Goal: Task Accomplishment & Management: Manage account settings

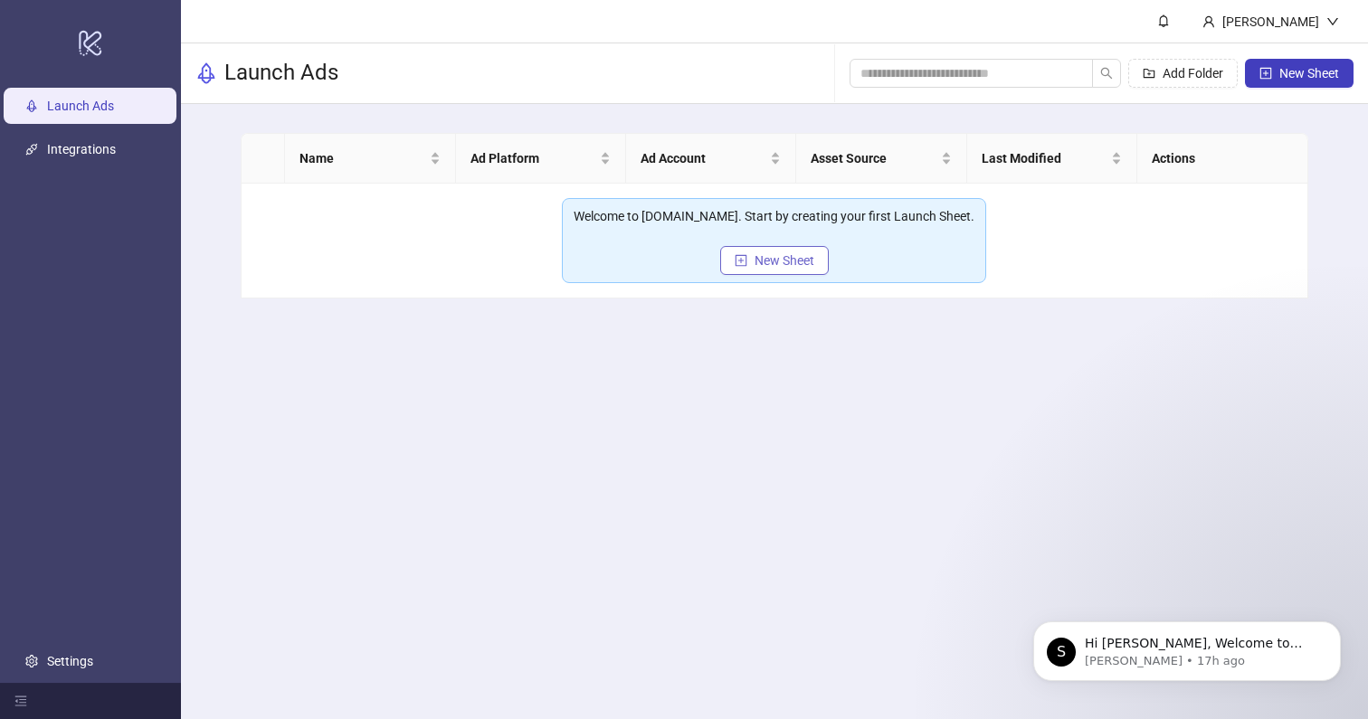
click at [758, 260] on span "New Sheet" at bounding box center [785, 260] width 60 height 14
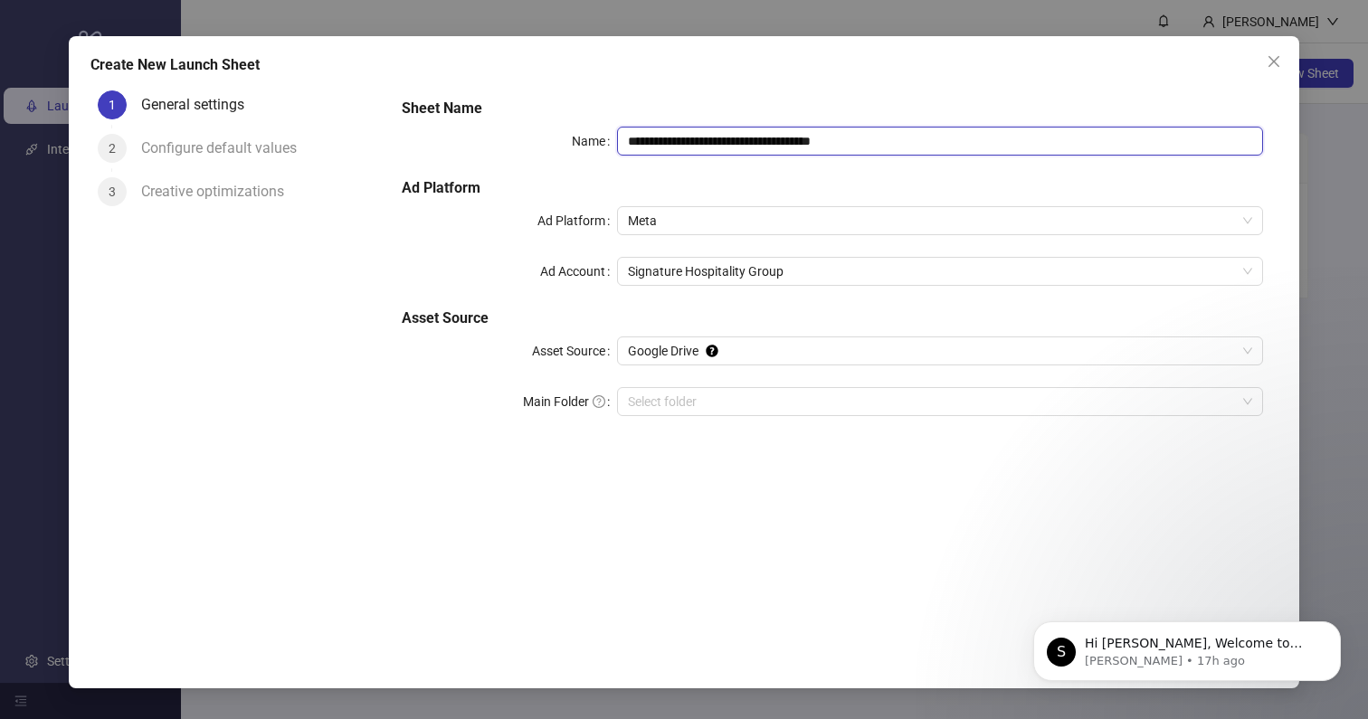
click at [744, 139] on input "**********" at bounding box center [940, 141] width 646 height 29
click at [726, 265] on span "Signature Hospitality Group" at bounding box center [940, 271] width 624 height 27
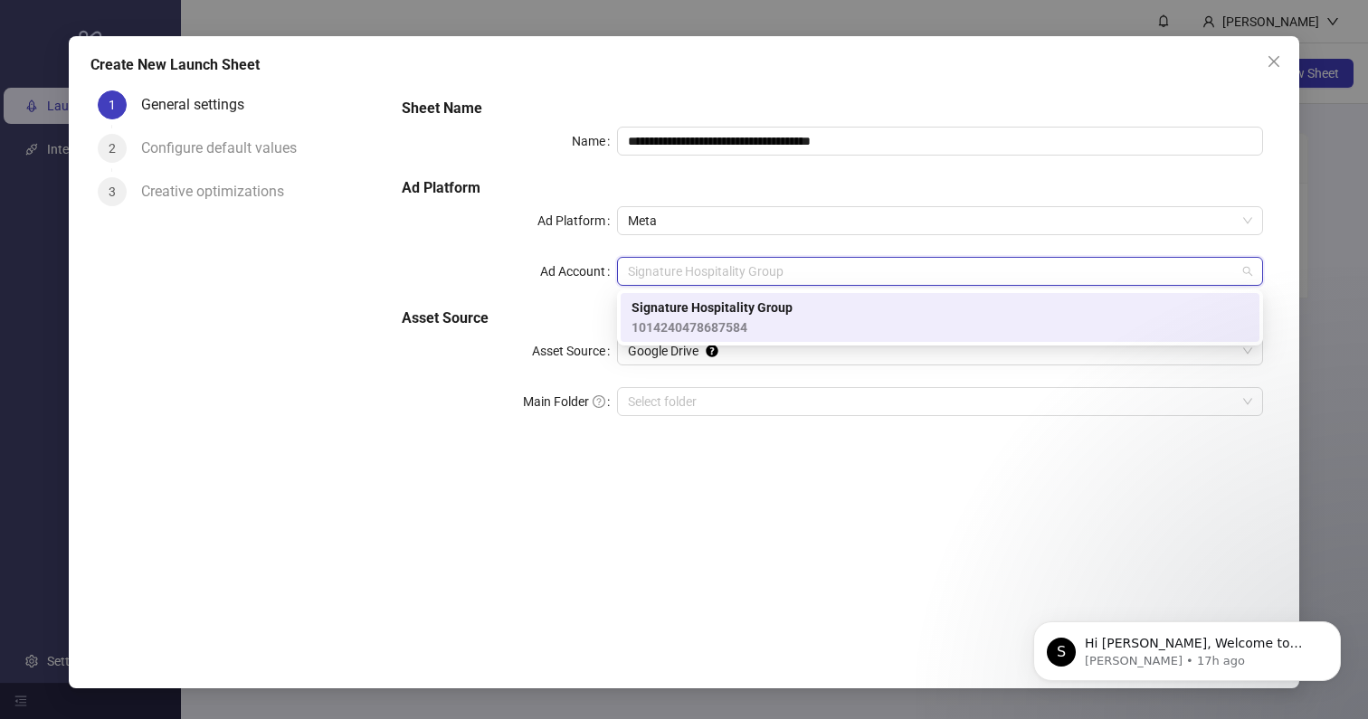
click at [802, 166] on div "**********" at bounding box center [833, 267] width 877 height 355
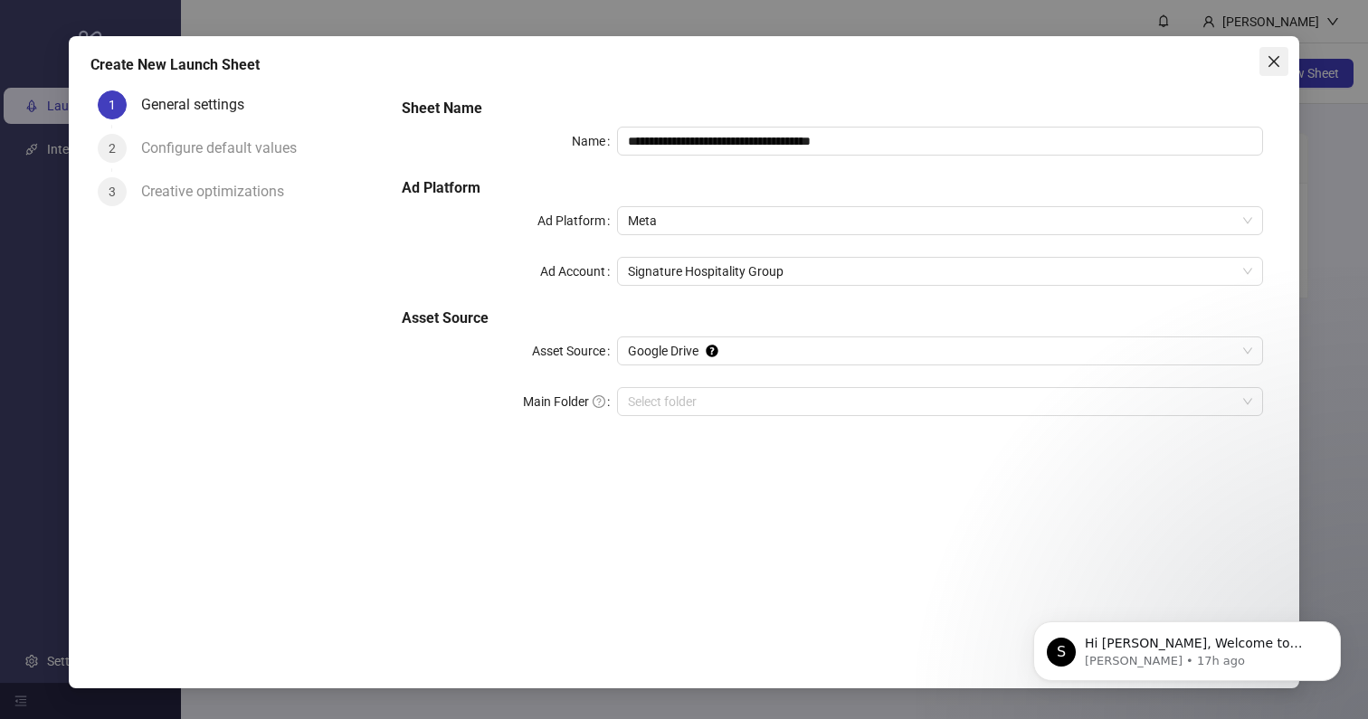
click at [1274, 59] on icon "close" at bounding box center [1274, 61] width 14 height 14
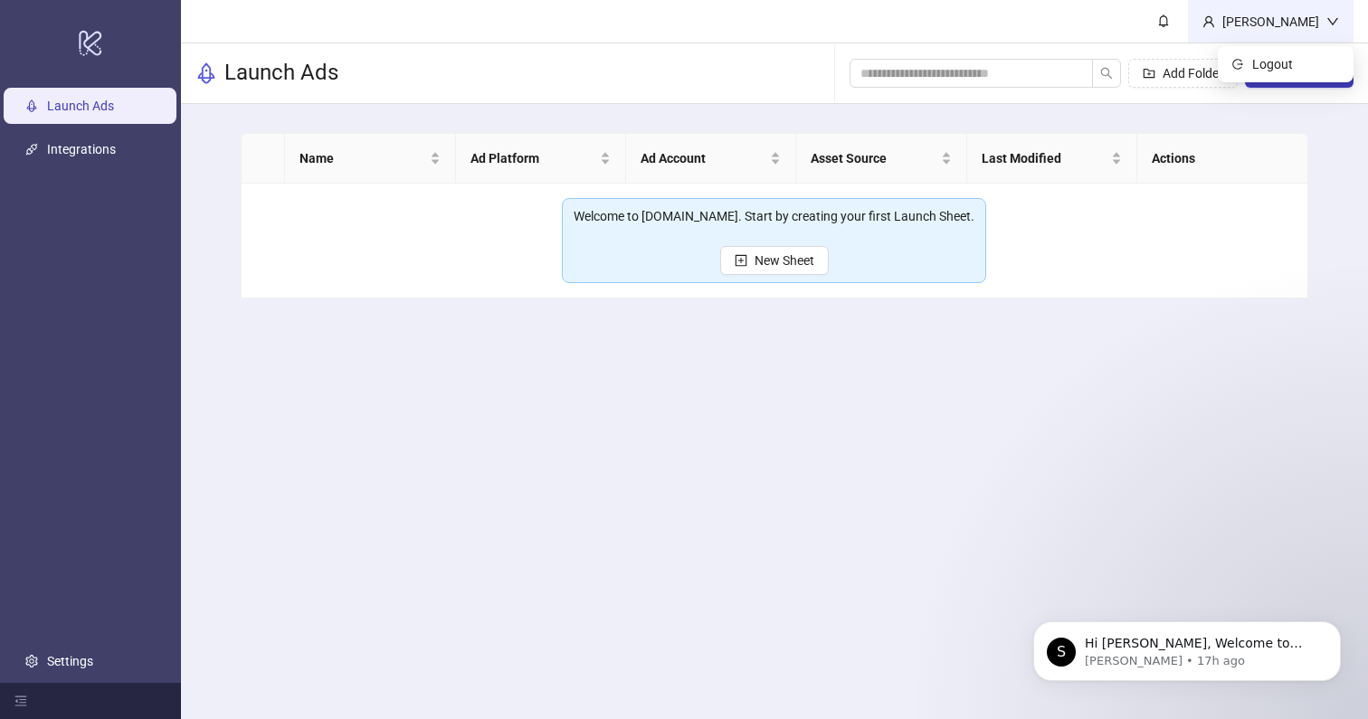
click at [1261, 12] on div "[PERSON_NAME]" at bounding box center [1270, 22] width 111 height 20
click at [1332, 31] on div "[PERSON_NAME]" at bounding box center [1271, 21] width 166 height 43
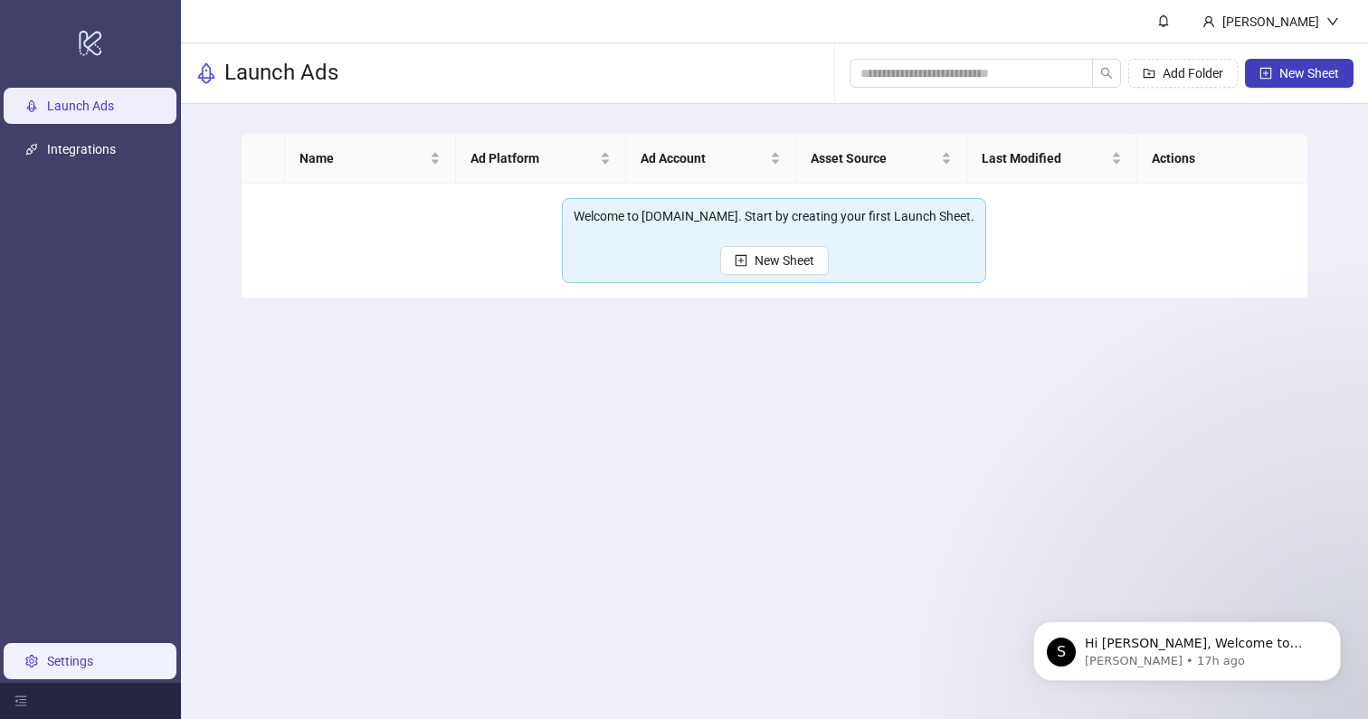
click at [74, 665] on link "Settings" at bounding box center [70, 661] width 46 height 14
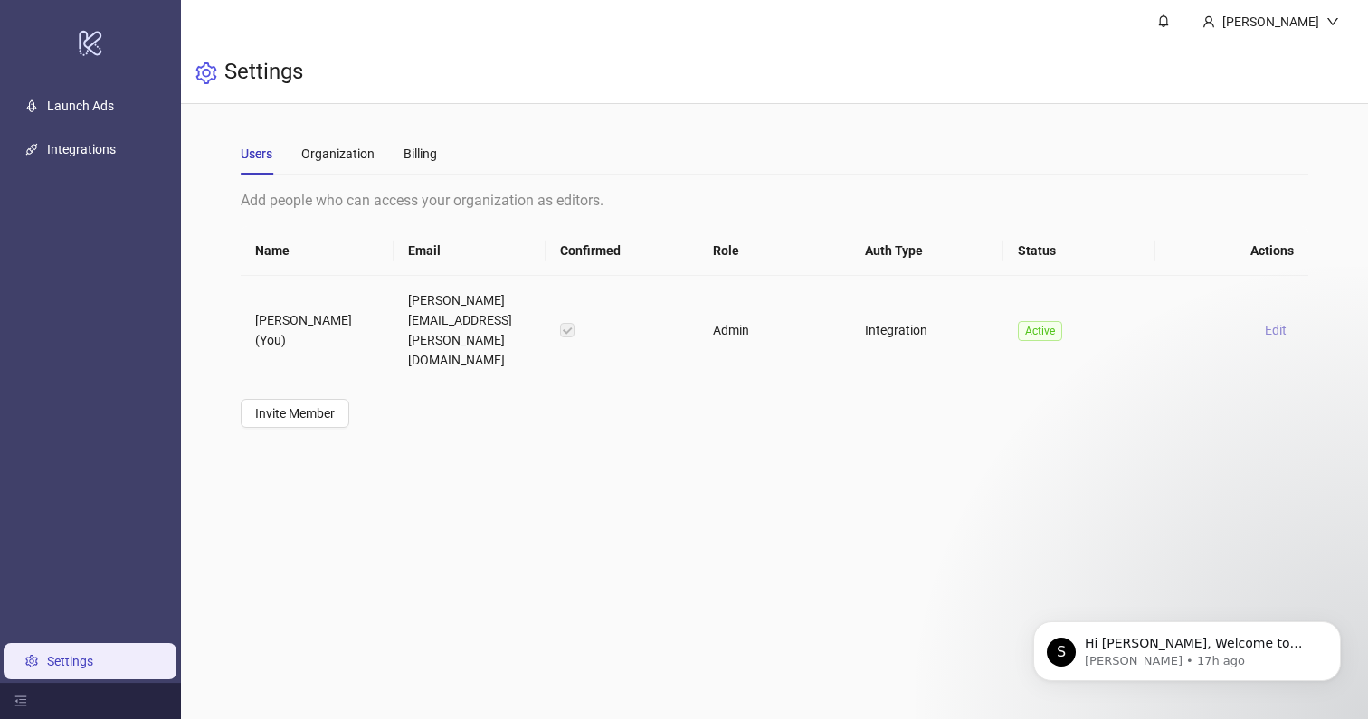
click at [1274, 323] on span "Edit" at bounding box center [1276, 330] width 22 height 14
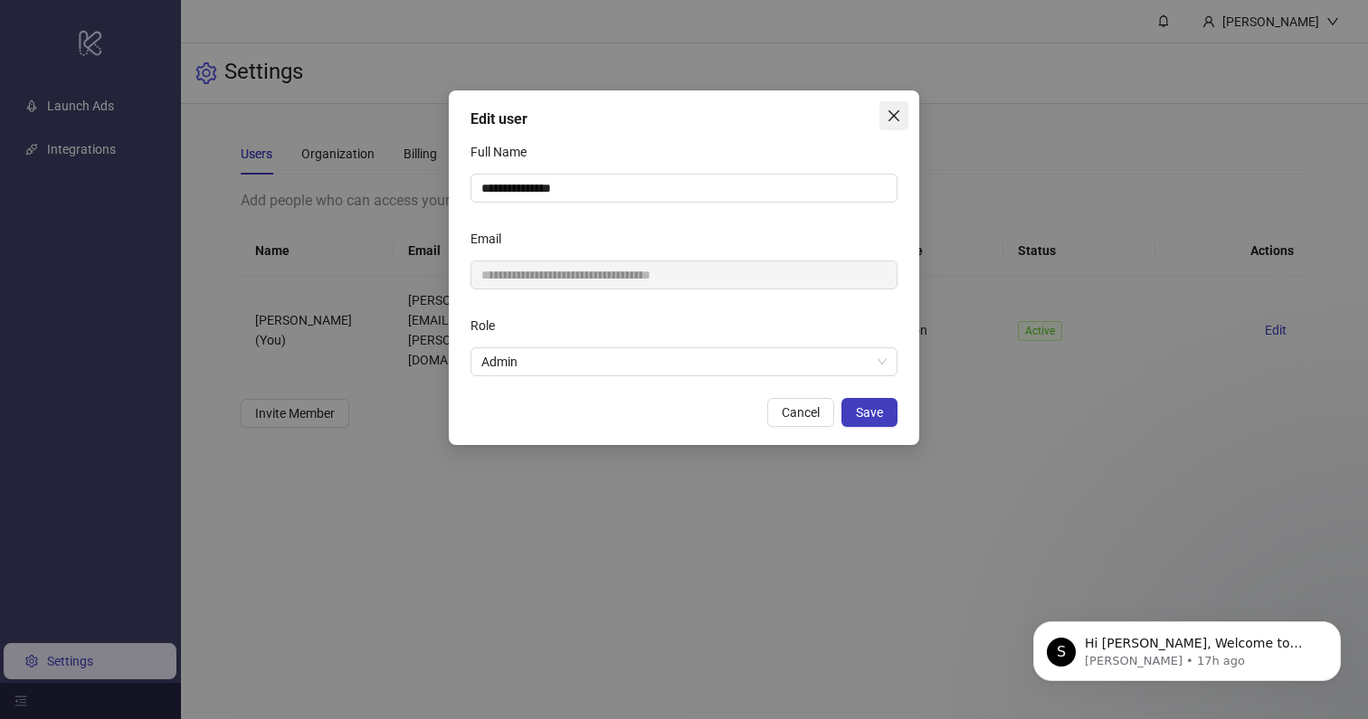
click at [888, 119] on icon "close" at bounding box center [894, 116] width 14 height 14
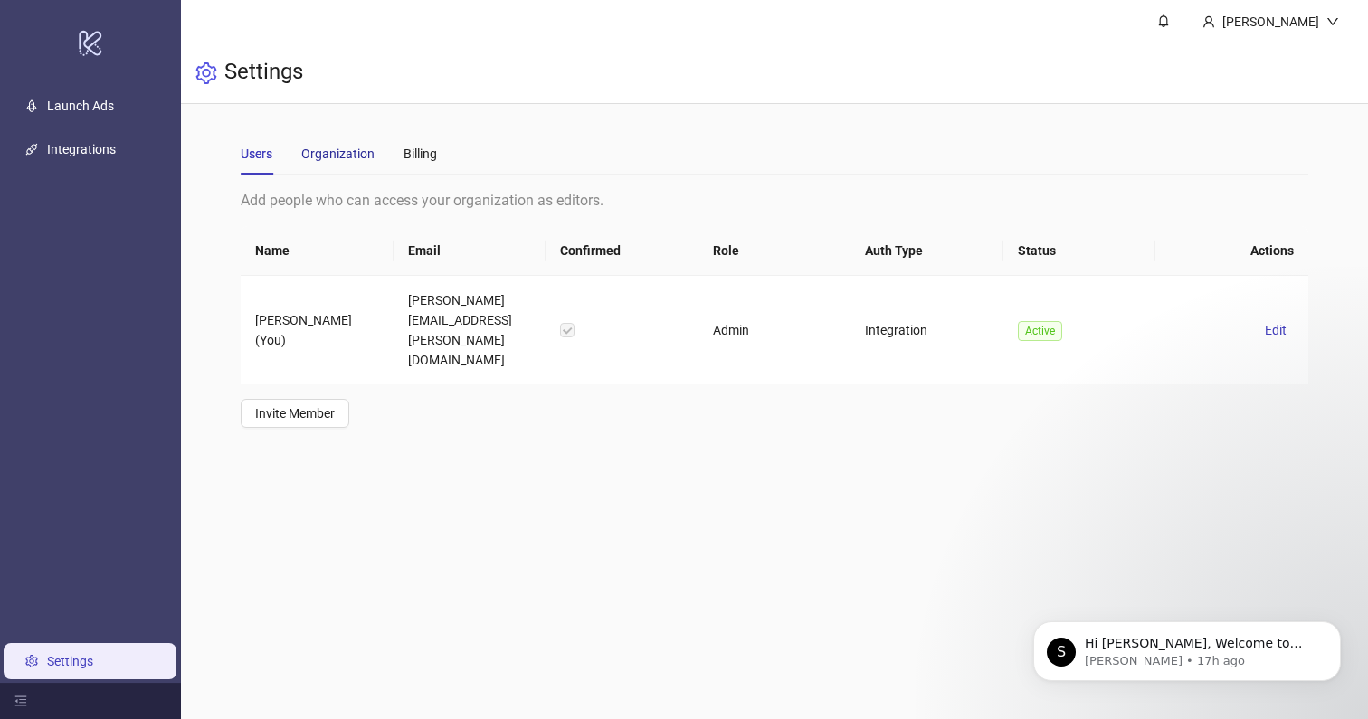
click at [319, 154] on div "Organization" at bounding box center [337, 154] width 73 height 20
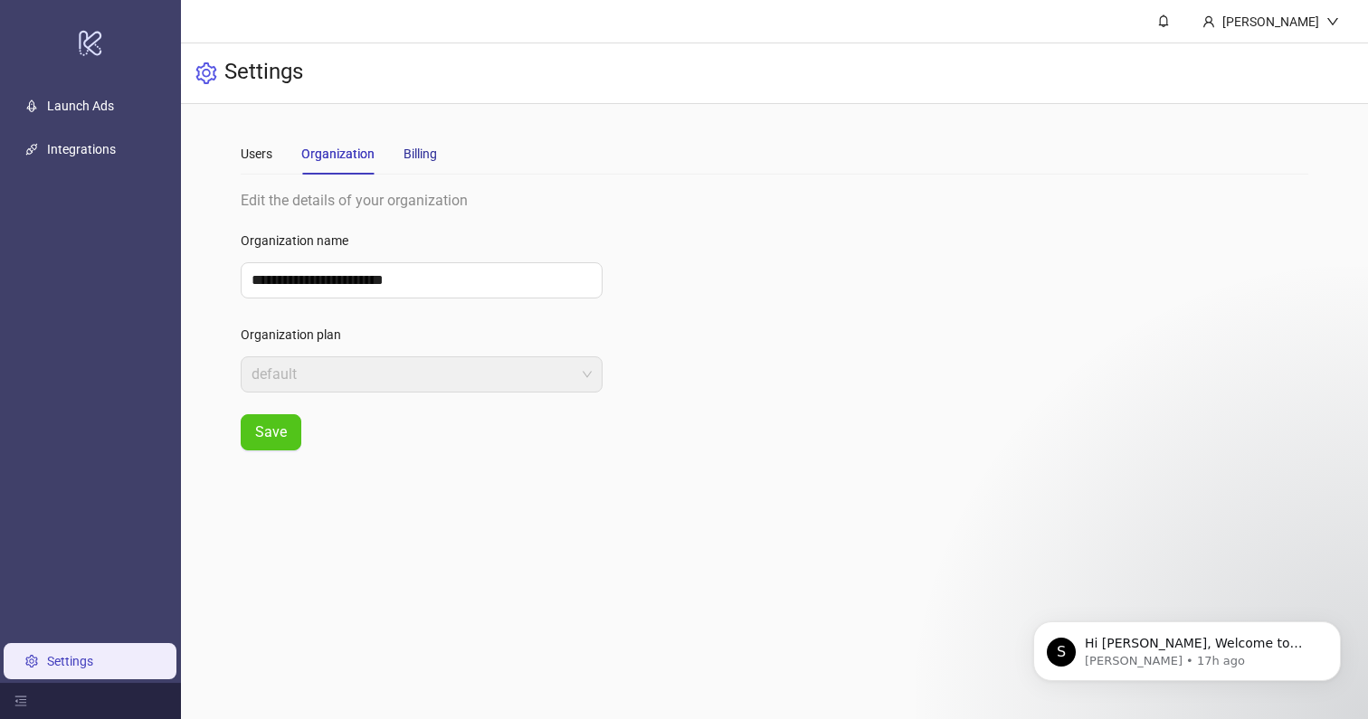
click at [423, 148] on div "Billing" at bounding box center [420, 154] width 33 height 20
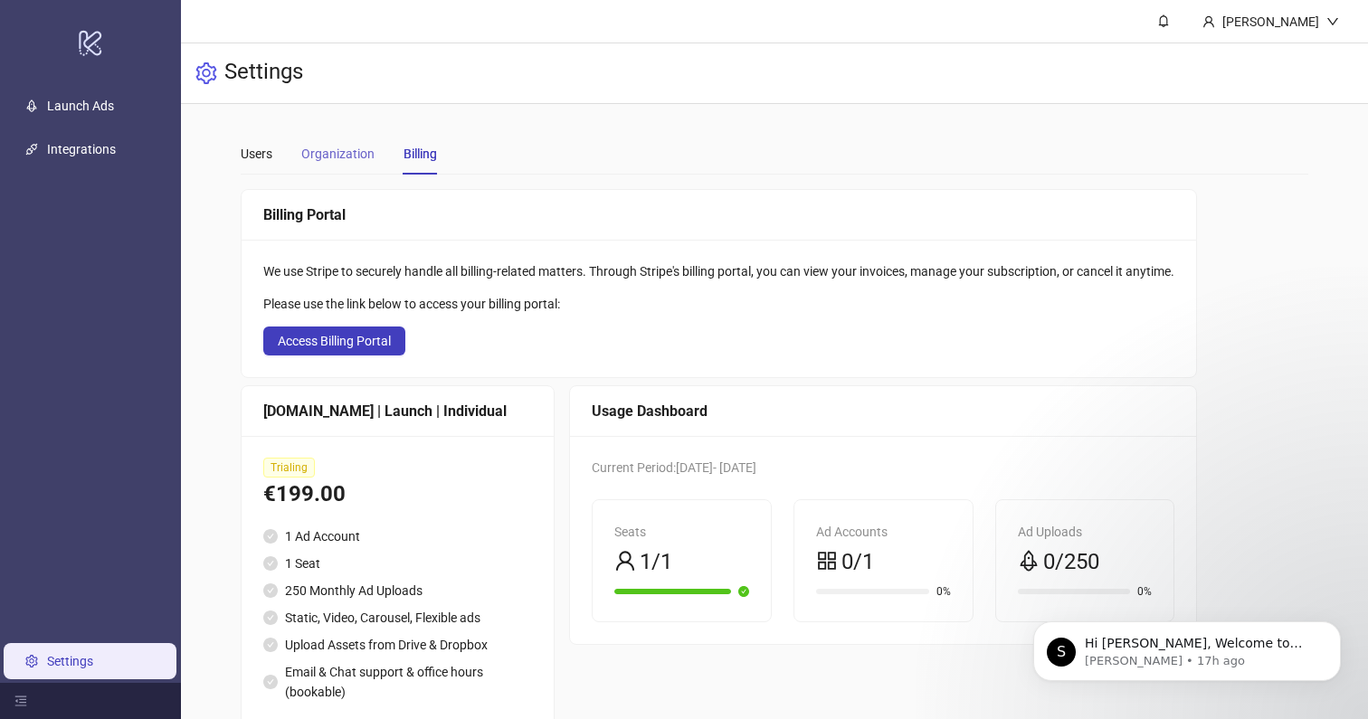
click at [333, 165] on div "Organization" at bounding box center [337, 154] width 73 height 42
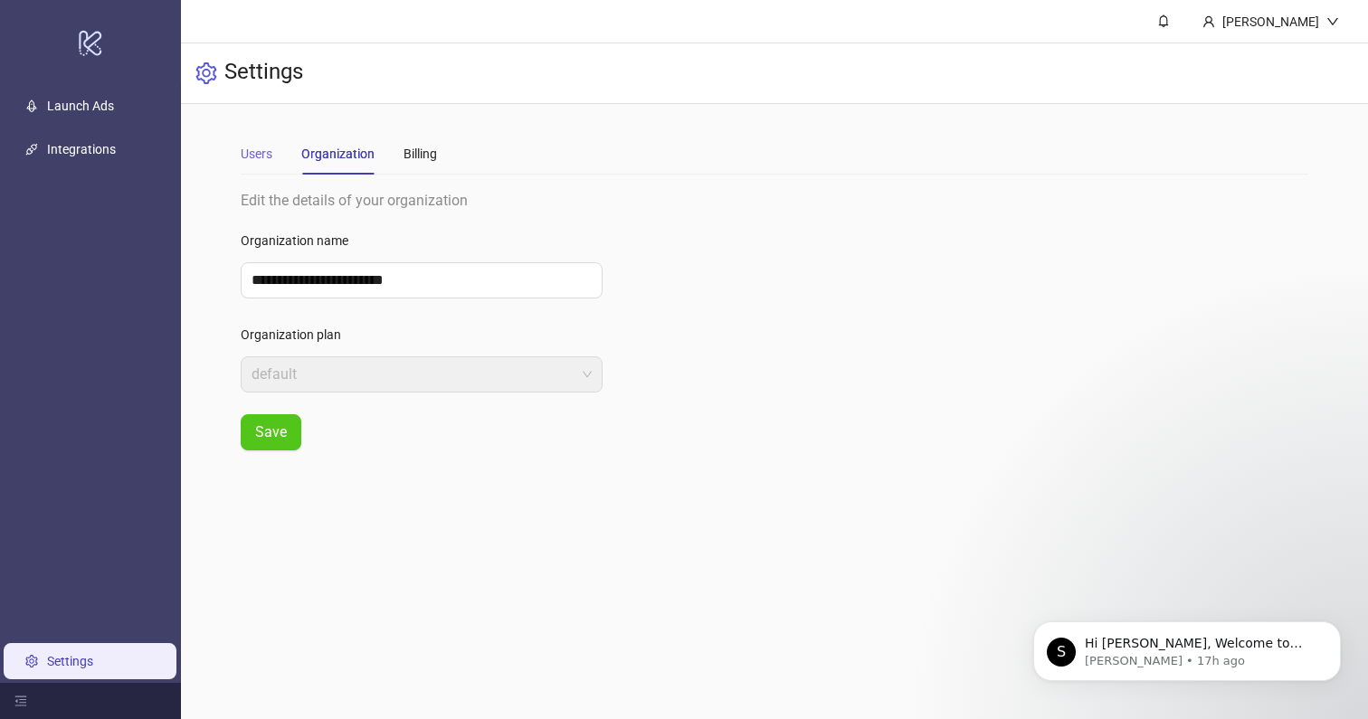
click at [254, 166] on div "Users" at bounding box center [257, 154] width 32 height 42
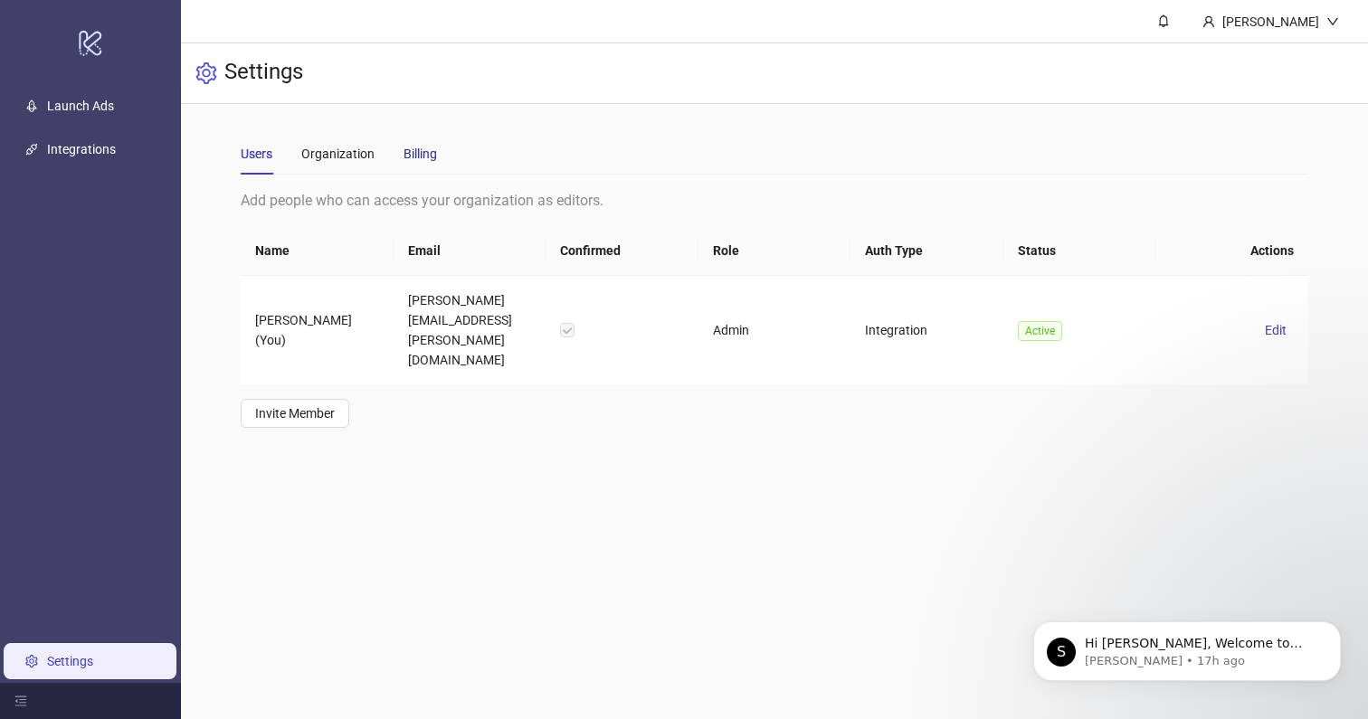
click at [413, 153] on div "Billing" at bounding box center [420, 154] width 33 height 20
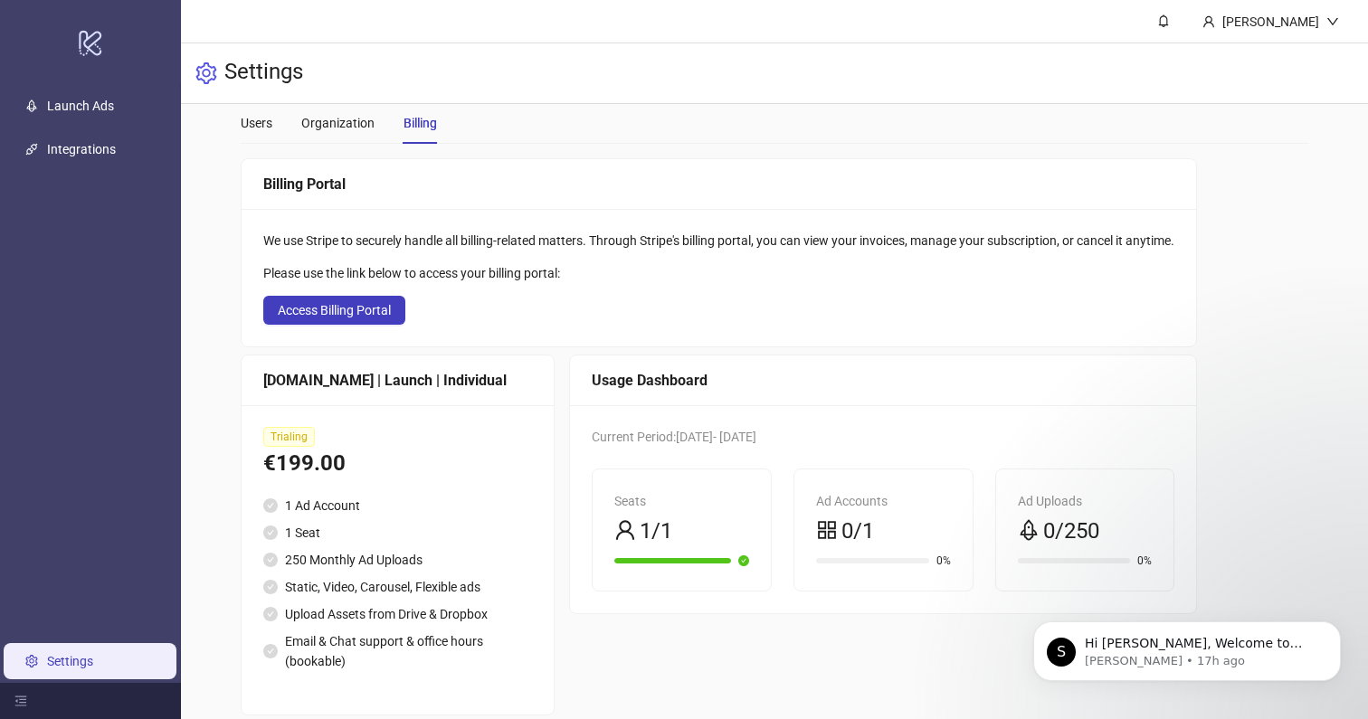
scroll to position [55, 0]
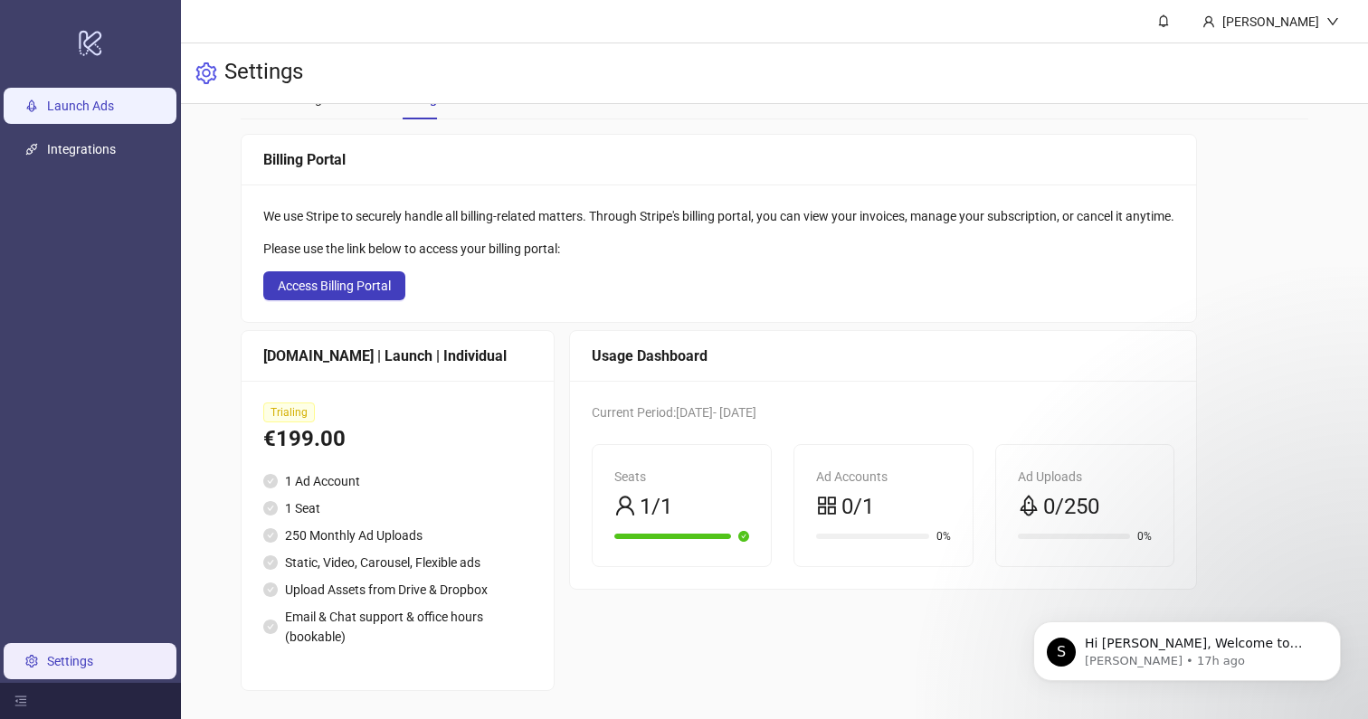
click at [111, 113] on link "Launch Ads" at bounding box center [80, 106] width 67 height 14
